Goal: Task Accomplishment & Management: Manage account settings

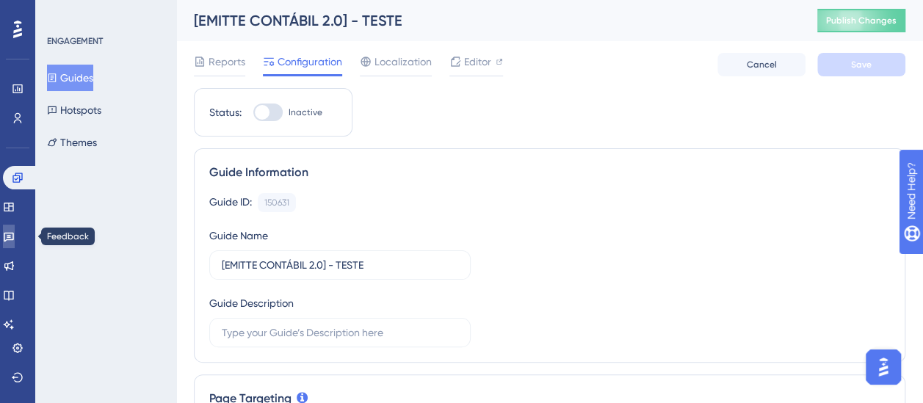
click at [13, 229] on link at bounding box center [9, 237] width 12 height 24
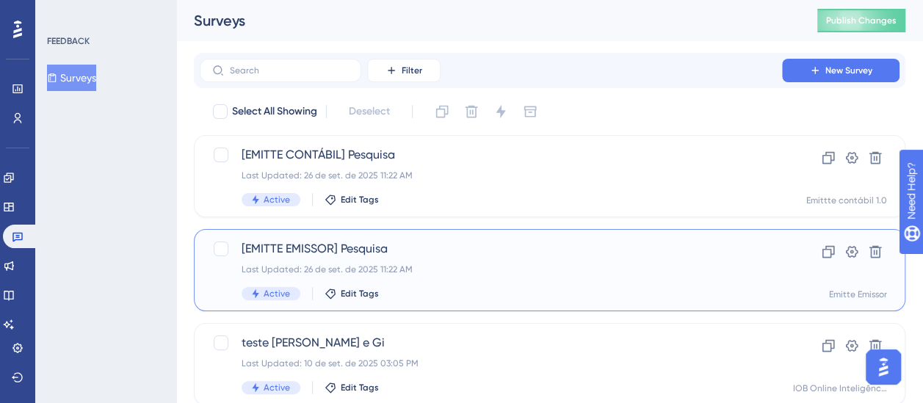
click at [343, 250] on span "[EMITTE EMISSOR] Pesquisa" at bounding box center [491, 249] width 499 height 18
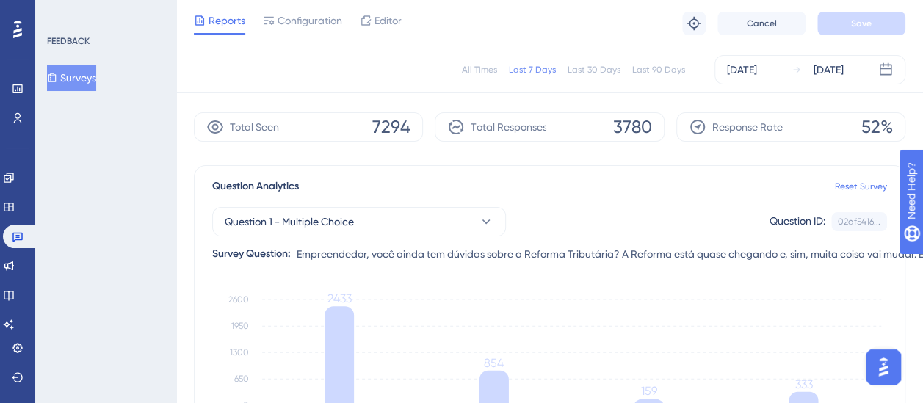
scroll to position [15, 0]
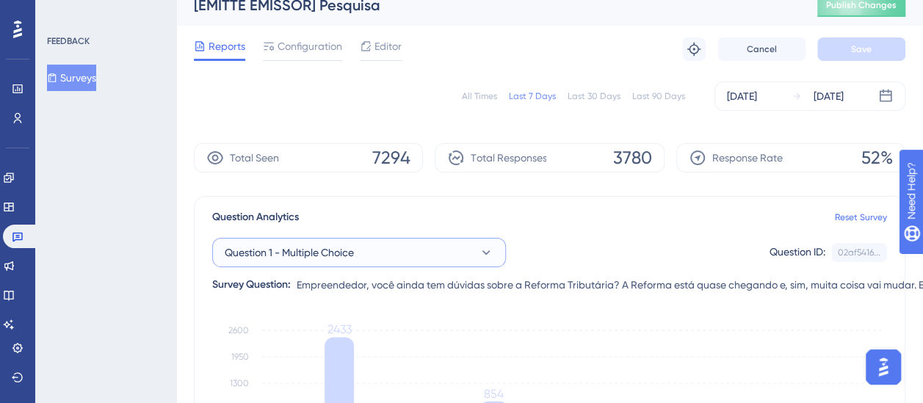
click at [441, 247] on button "Question 1 - Multiple Choice" at bounding box center [359, 252] width 294 height 29
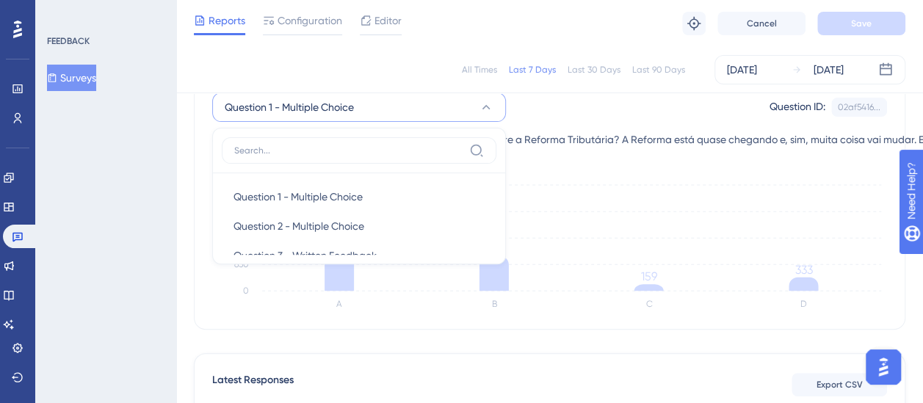
scroll to position [24, 0]
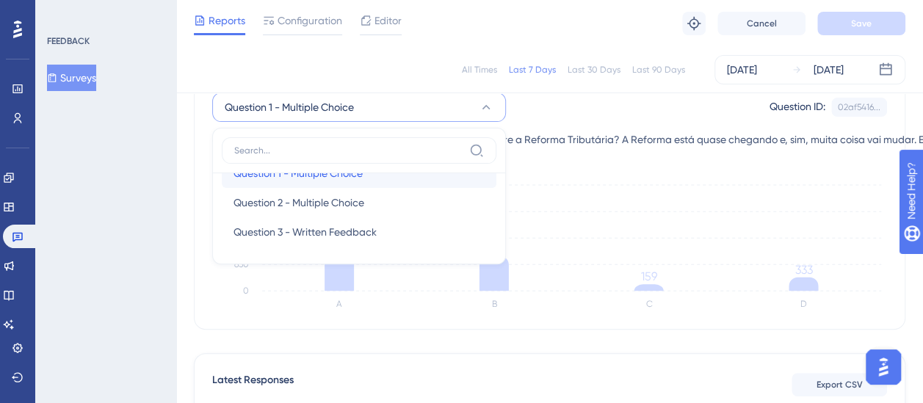
click at [308, 186] on div "Question 1 - Multiple Choice Question 1 - Multiple Choice" at bounding box center [359, 173] width 251 height 29
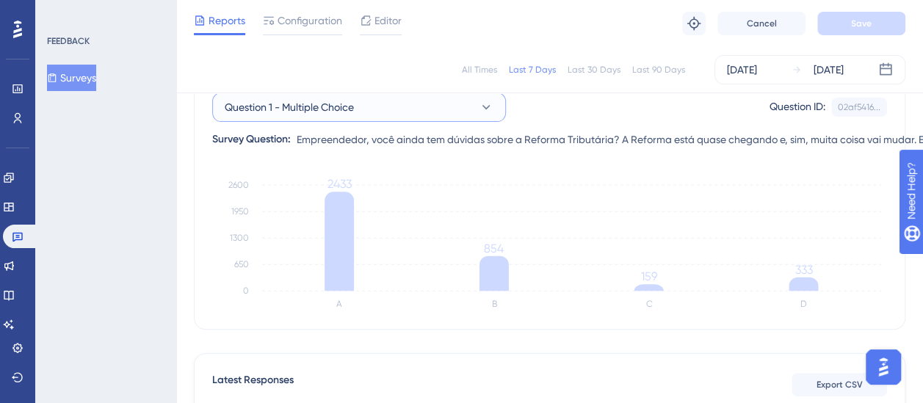
click at [350, 106] on span "Question 1 - Multiple Choice" at bounding box center [289, 107] width 129 height 18
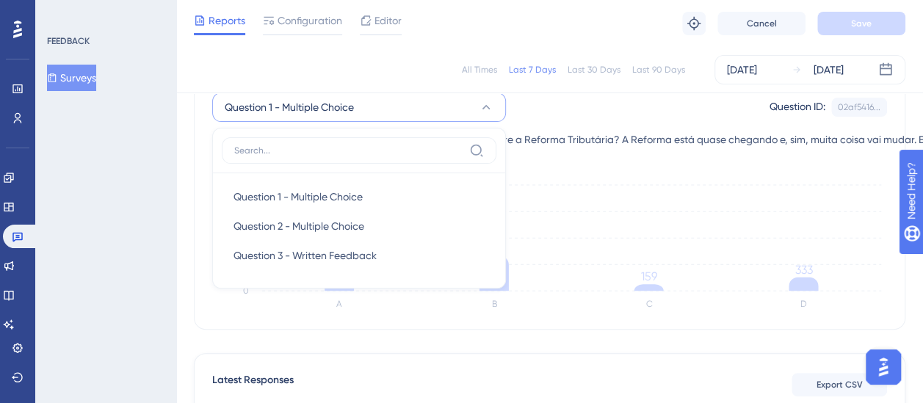
scroll to position [161, 0]
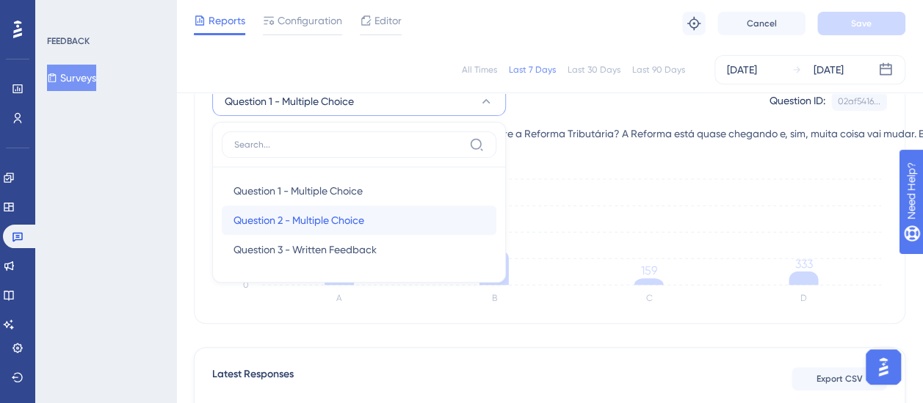
click at [328, 229] on div "Question 2 - Multiple Choice Question 2 - Multiple Choice" at bounding box center [359, 220] width 251 height 29
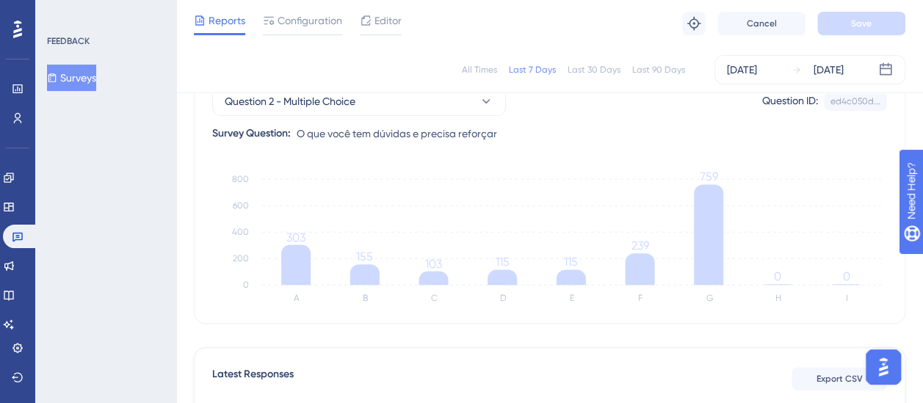
click at [384, 91] on div "All Times Last 7 Days Last 30 Days Last 90 Days [DATE] [DATE]" at bounding box center [549, 69] width 747 height 47
click at [392, 103] on button "Question 2 - Multiple Choice" at bounding box center [359, 101] width 294 height 29
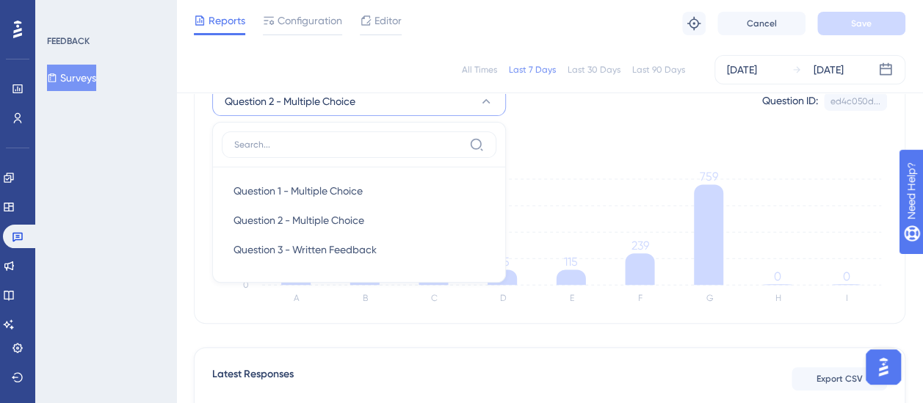
scroll to position [160, 0]
click at [312, 252] on span "Question 3 - Written Feedback" at bounding box center [305, 251] width 143 height 18
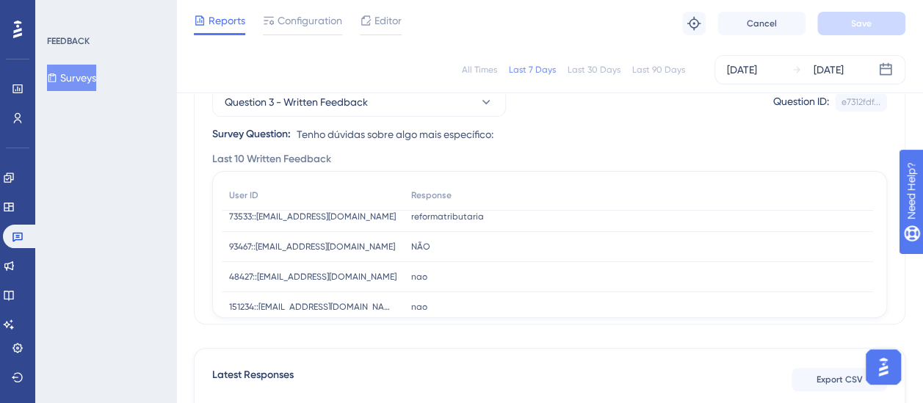
scroll to position [219, 0]
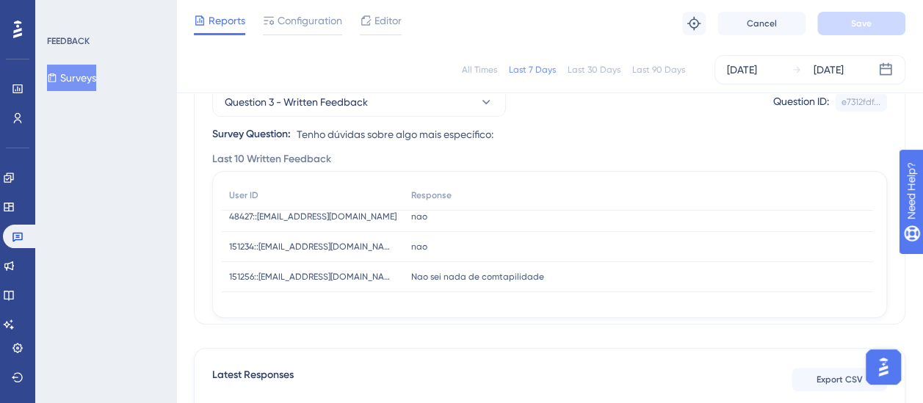
click at [458, 281] on div "Nao sei nada de comtapilidade Nao sei nada de comtapilidade" at bounding box center [638, 277] width 469 height 30
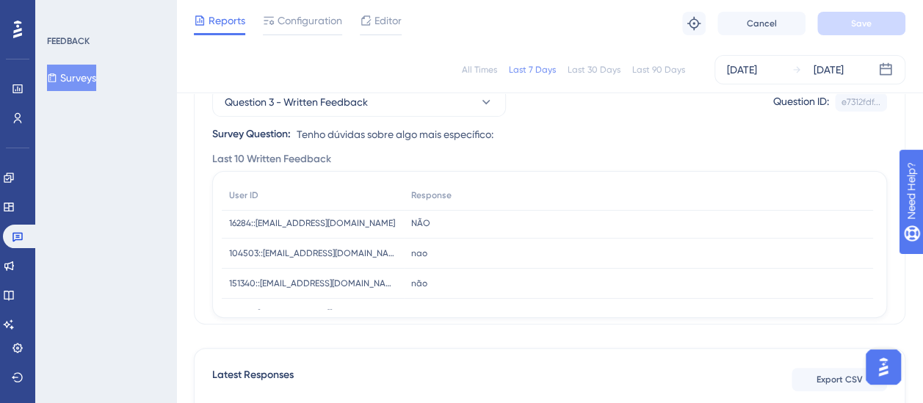
scroll to position [0, 0]
click at [135, 159] on div "FEEDBACK Surveys" at bounding box center [105, 201] width 141 height 403
click at [15, 238] on icon at bounding box center [18, 237] width 12 height 12
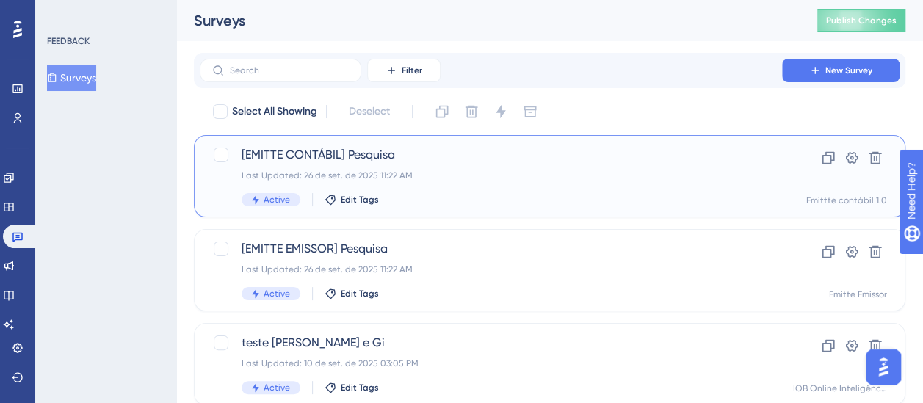
click at [447, 162] on span "[EMITTE CONTÁBIL] Pesquisa" at bounding box center [491, 155] width 499 height 18
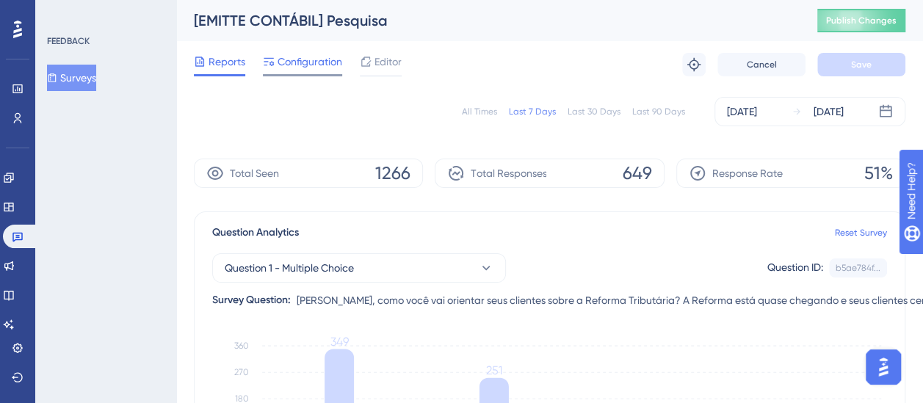
click at [318, 62] on span "Configuration" at bounding box center [310, 62] width 65 height 18
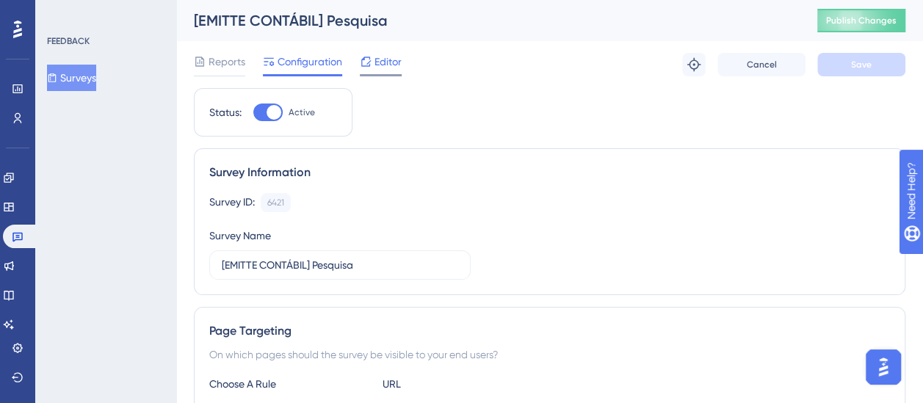
click at [367, 65] on icon at bounding box center [366, 62] width 12 height 12
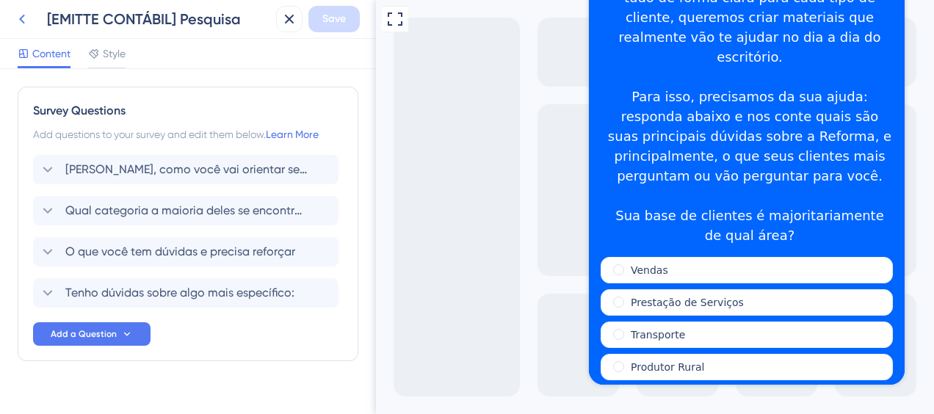
click at [20, 19] on icon at bounding box center [22, 20] width 6 height 10
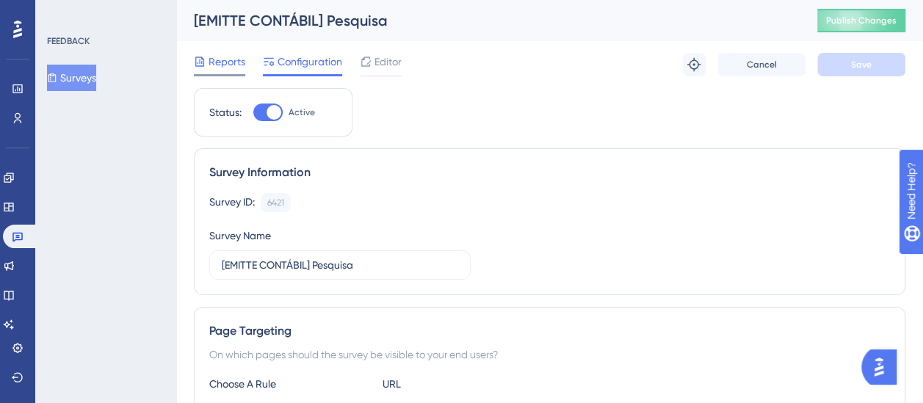
click at [222, 59] on span "Reports" at bounding box center [227, 62] width 37 height 18
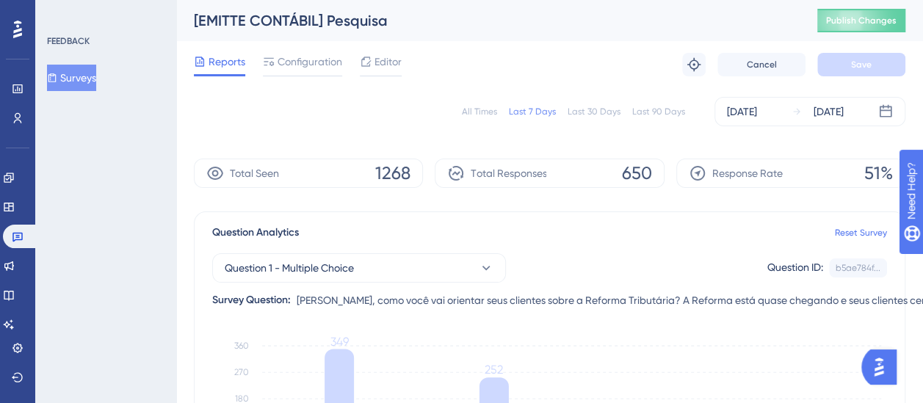
click at [579, 111] on div "Last 30 Days" at bounding box center [594, 112] width 53 height 12
click at [657, 107] on div "Last 90 Days" at bounding box center [658, 112] width 53 height 12
click at [538, 109] on div "Last 7 Days" at bounding box center [532, 112] width 47 height 12
click at [646, 111] on div "Last 90 Days" at bounding box center [658, 112] width 53 height 12
click at [495, 115] on div "All Times" at bounding box center [479, 112] width 35 height 12
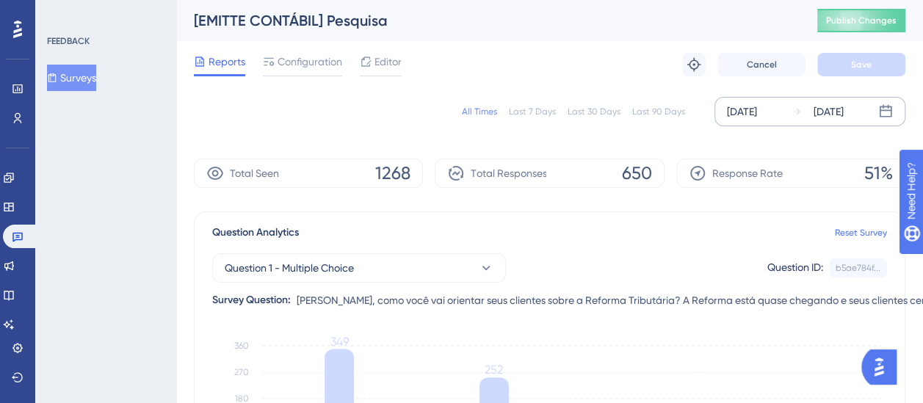
click at [820, 112] on div "[DATE]" at bounding box center [829, 112] width 30 height 18
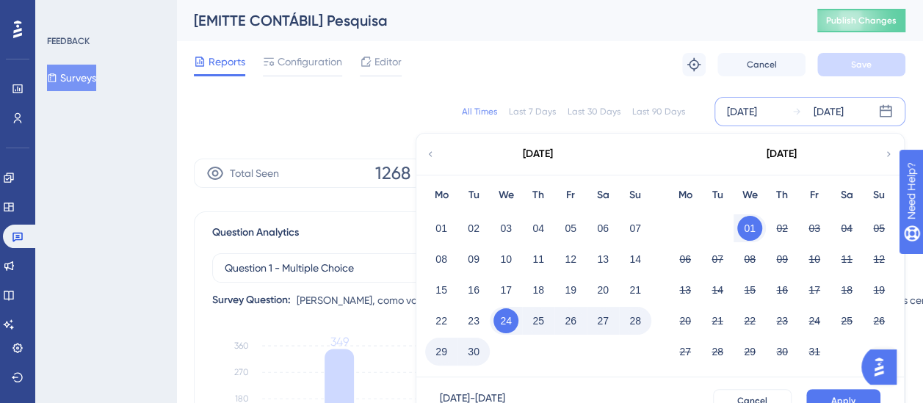
click at [131, 272] on div "FEEDBACK Surveys" at bounding box center [105, 201] width 141 height 403
